Goal: Information Seeking & Learning: Learn about a topic

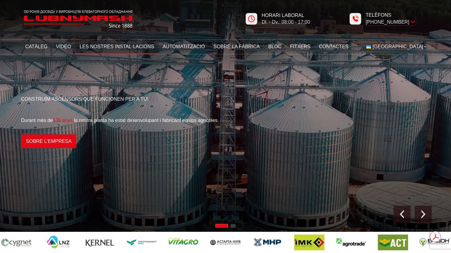
click at [115, 44] on font "Les nostres instal·lacions" at bounding box center [117, 46] width 75 height 5
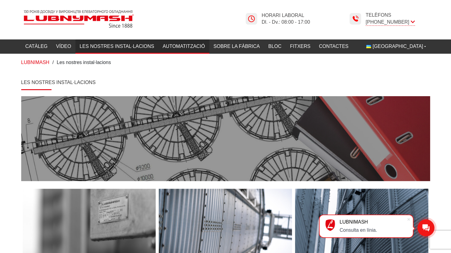
click at [195, 49] on font "Automatització" at bounding box center [184, 46] width 42 height 5
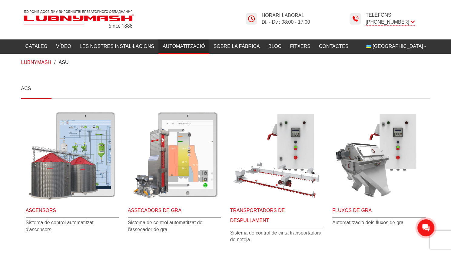
scroll to position [61, 0]
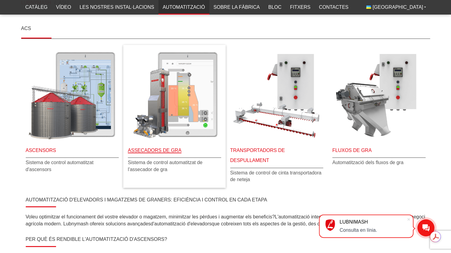
click at [151, 149] on font "Assecadors de gra" at bounding box center [155, 150] width 54 height 5
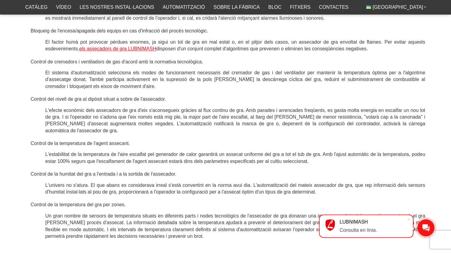
scroll to position [364, 0]
